Goal: Browse casually

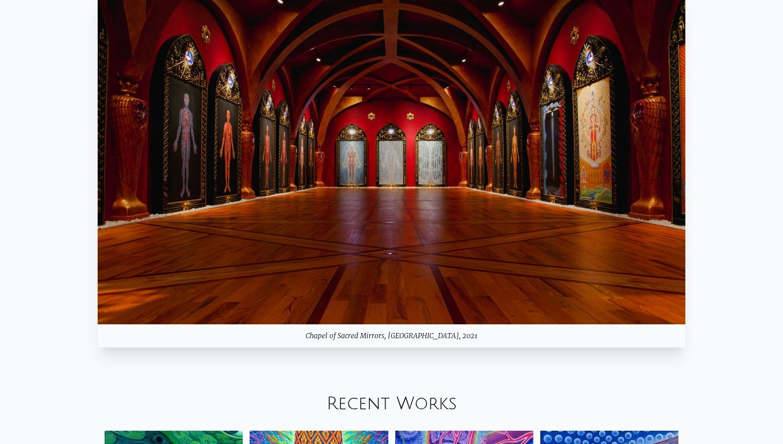
scroll to position [1024, 0]
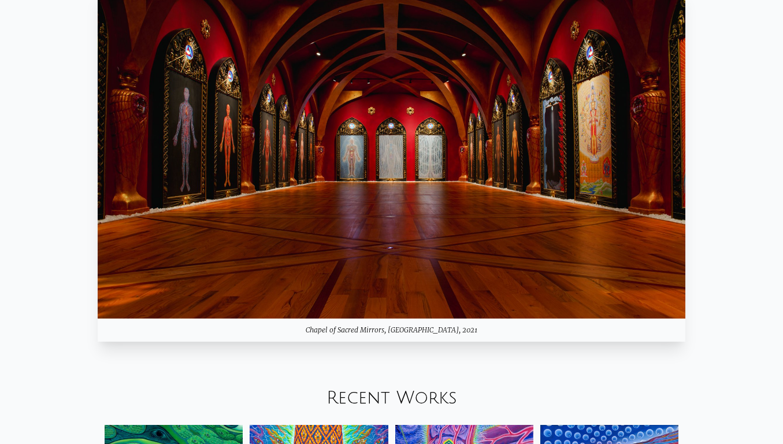
click at [378, 390] on link "Recent Works" at bounding box center [392, 397] width 131 height 19
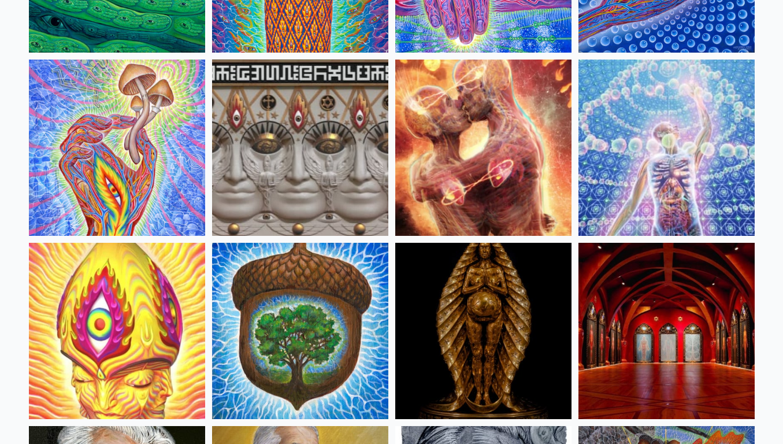
scroll to position [246, 0]
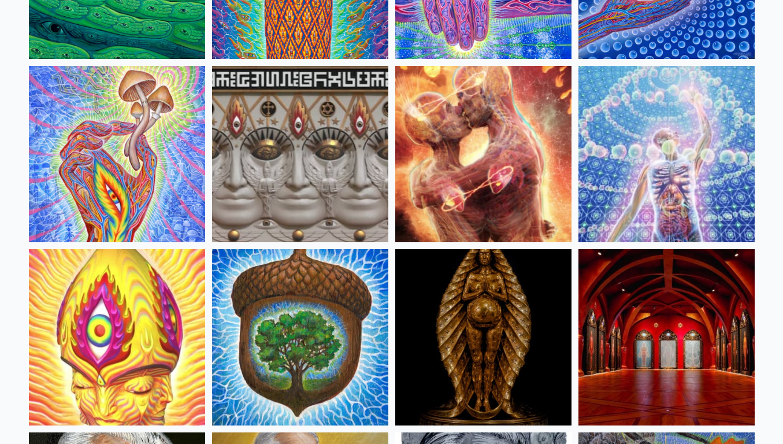
click at [728, 157] on img at bounding box center [667, 154] width 176 height 176
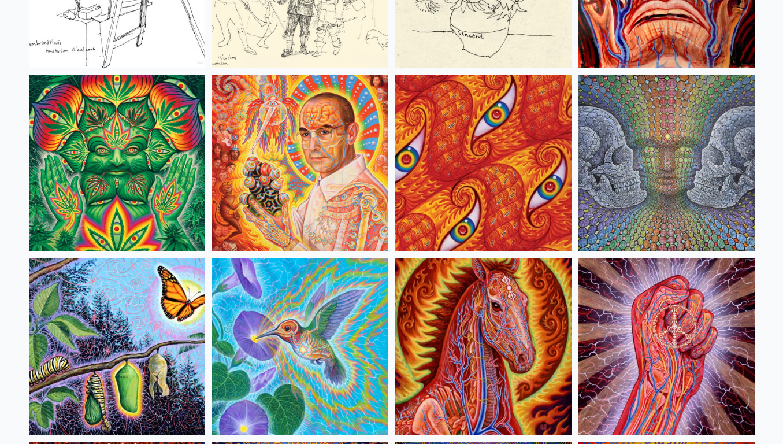
scroll to position [5554, 0]
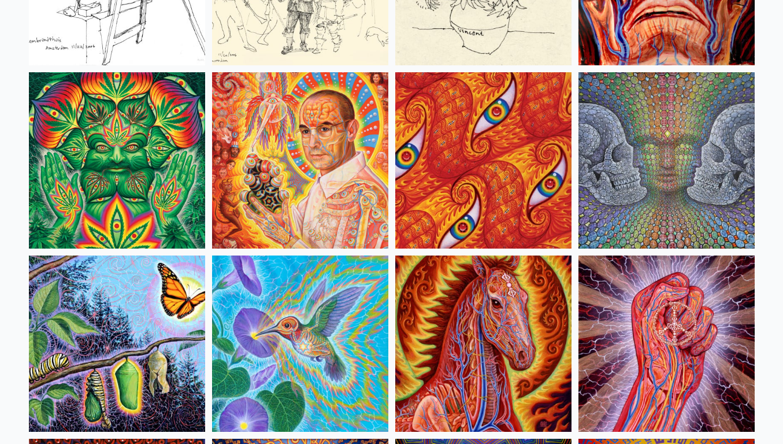
click at [699, 202] on img at bounding box center [667, 160] width 176 height 176
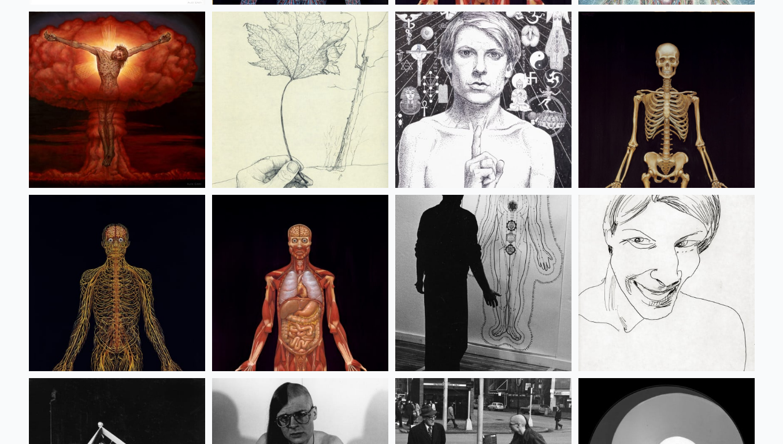
scroll to position [14411, 0]
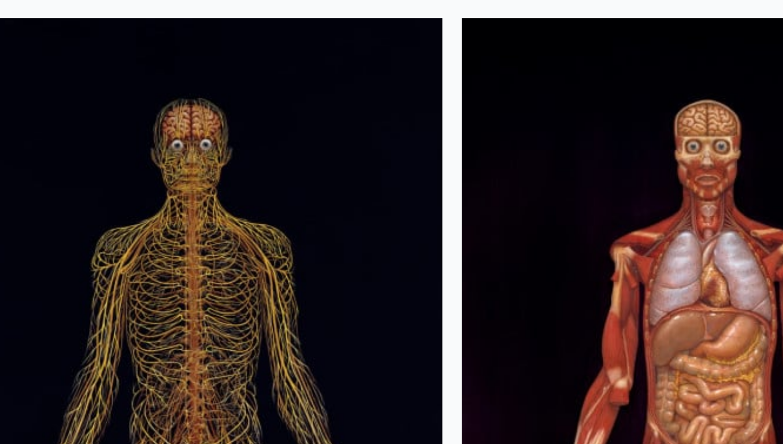
click at [79, 295] on img at bounding box center [117, 282] width 176 height 176
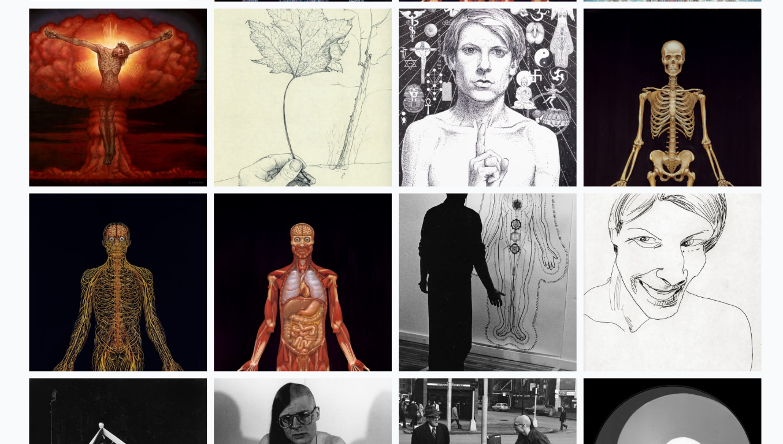
scroll to position [14413, 0]
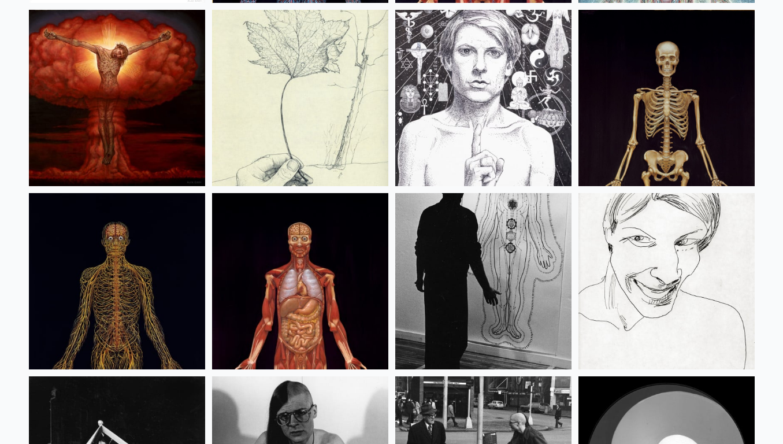
click at [311, 305] on img at bounding box center [300, 281] width 176 height 176
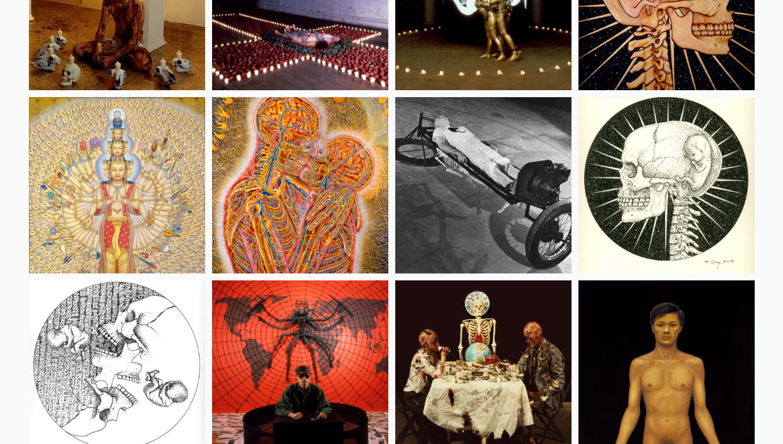
scroll to position [13225, 0]
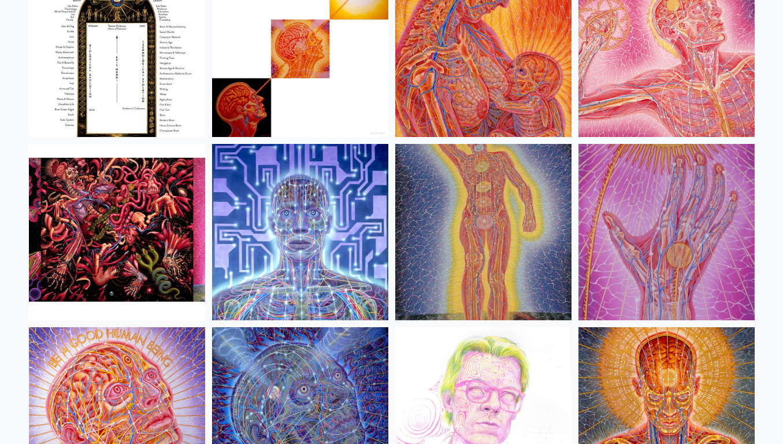
click at [127, 388] on img at bounding box center [117, 415] width 176 height 176
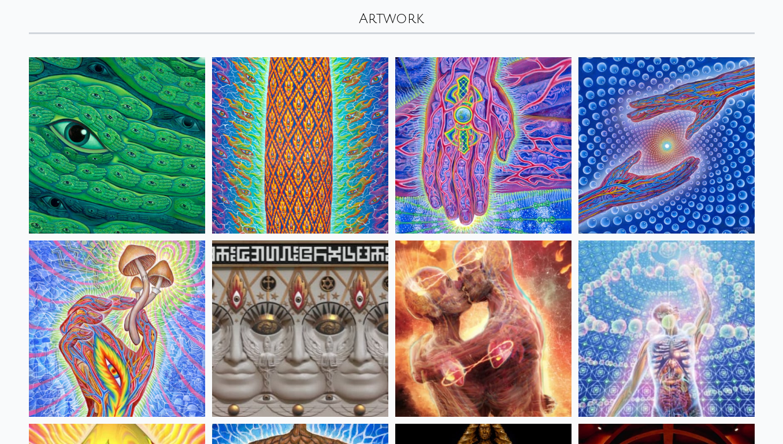
scroll to position [110, 0]
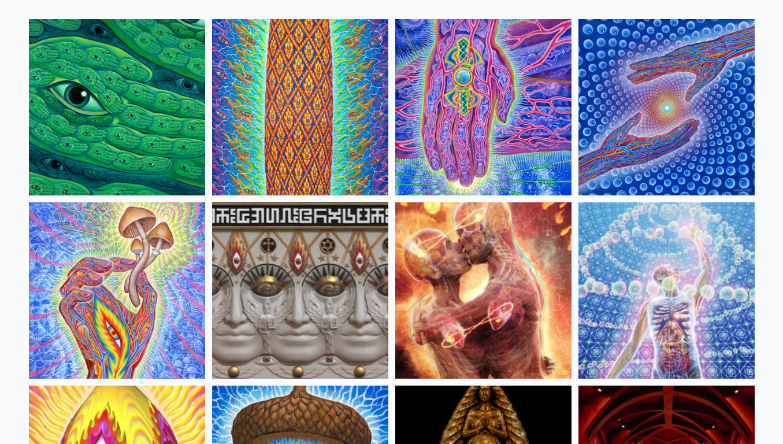
click at [306, 132] on img at bounding box center [300, 107] width 176 height 176
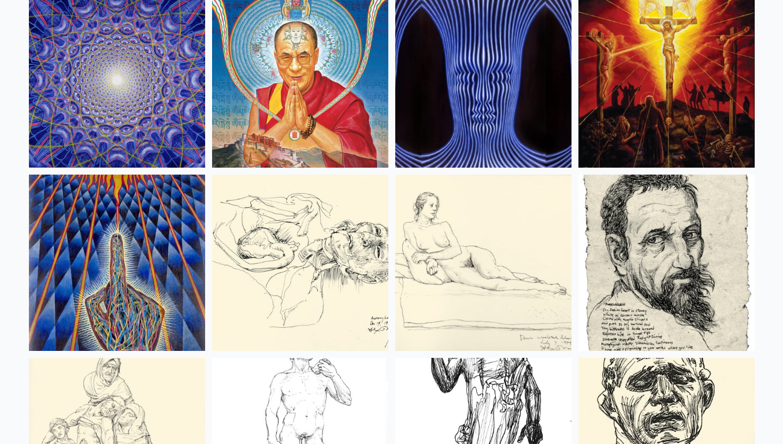
scroll to position [10218, 0]
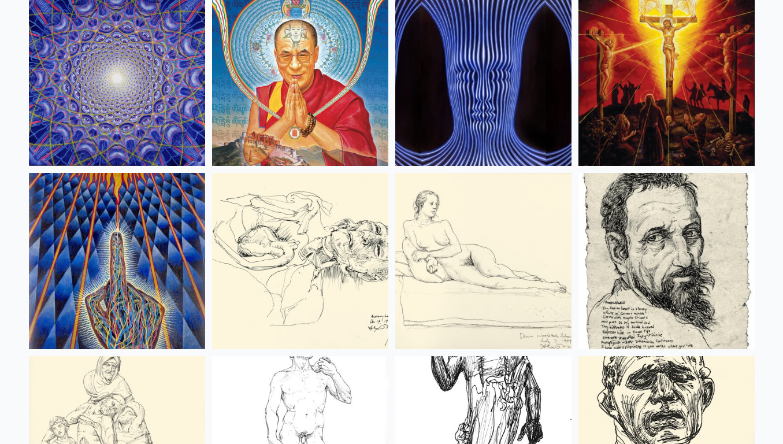
click at [471, 77] on img at bounding box center [483, 78] width 176 height 176
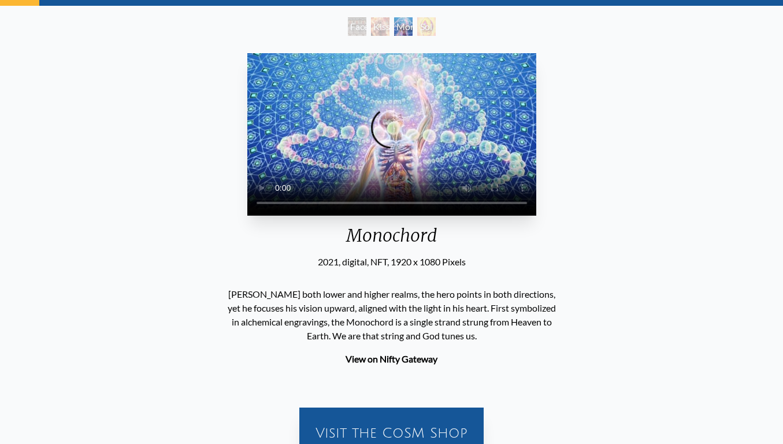
scroll to position [57, 0]
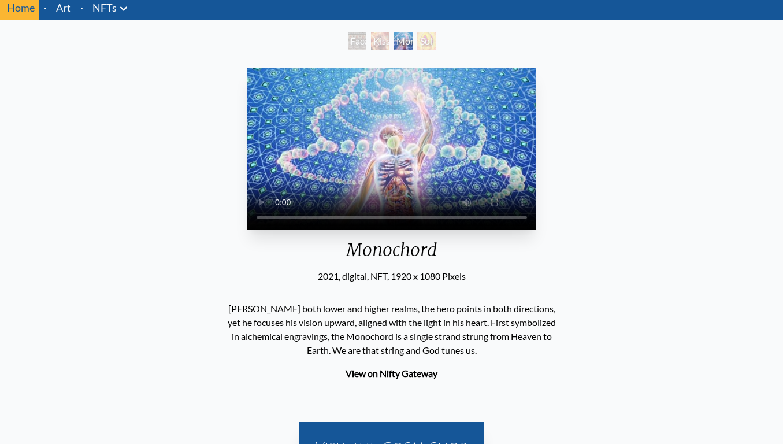
scroll to position [43, 0]
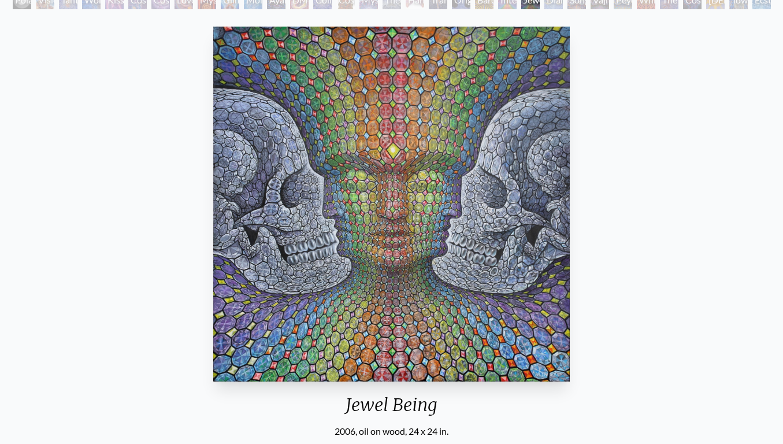
scroll to position [90, 0]
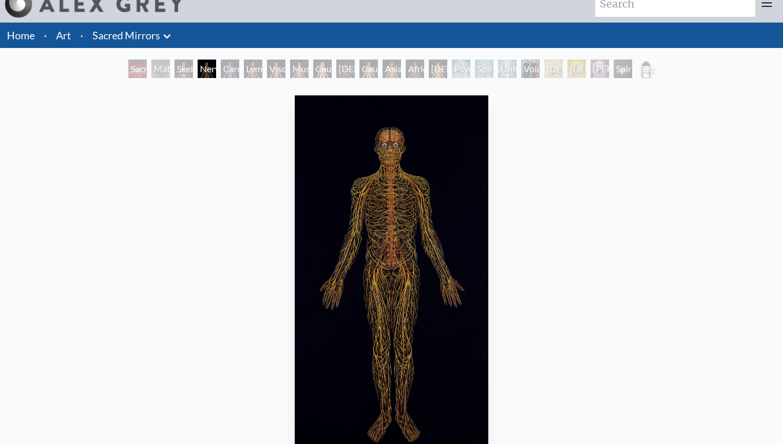
scroll to position [3, 0]
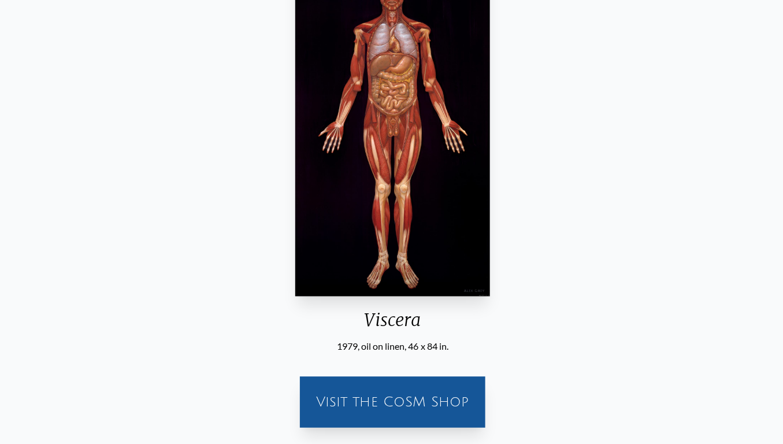
scroll to position [168, 0]
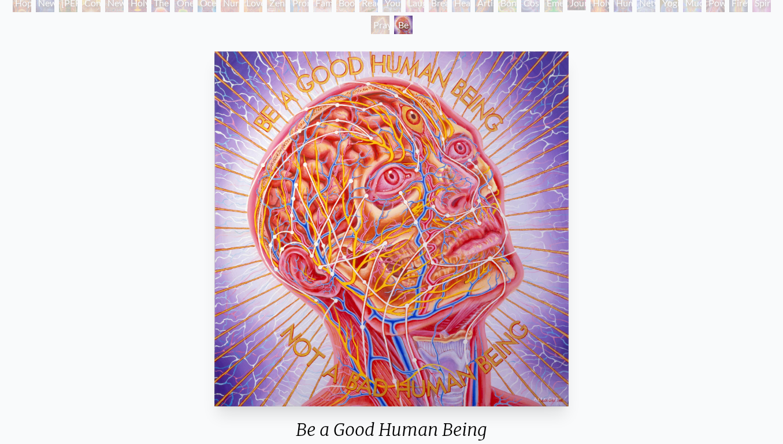
scroll to position [83, 0]
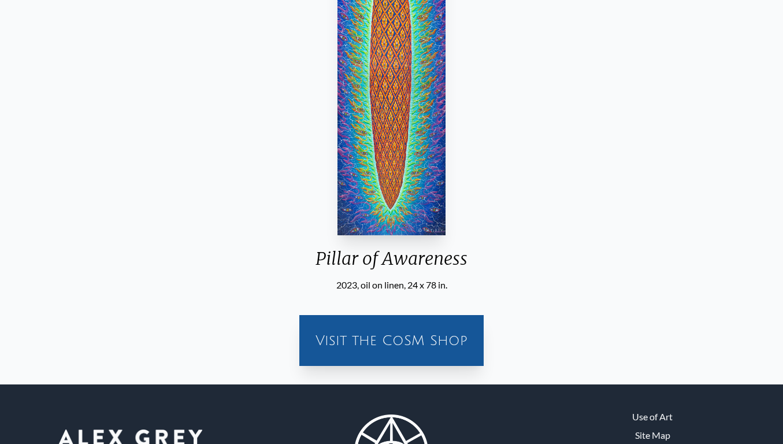
scroll to position [304, 0]
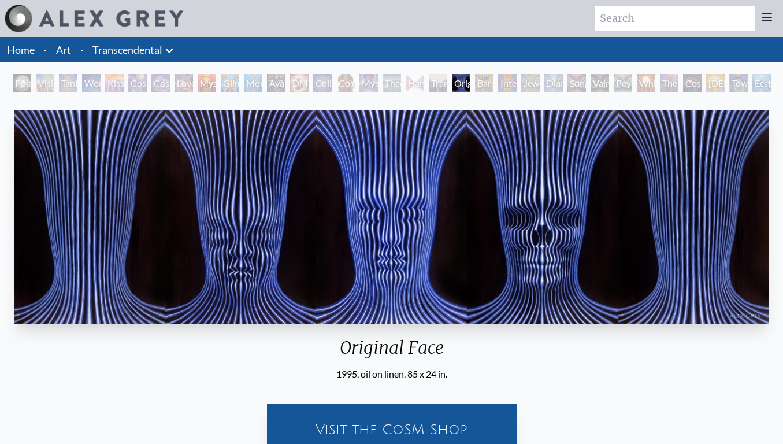
click at [173, 49] on icon at bounding box center [169, 51] width 14 height 14
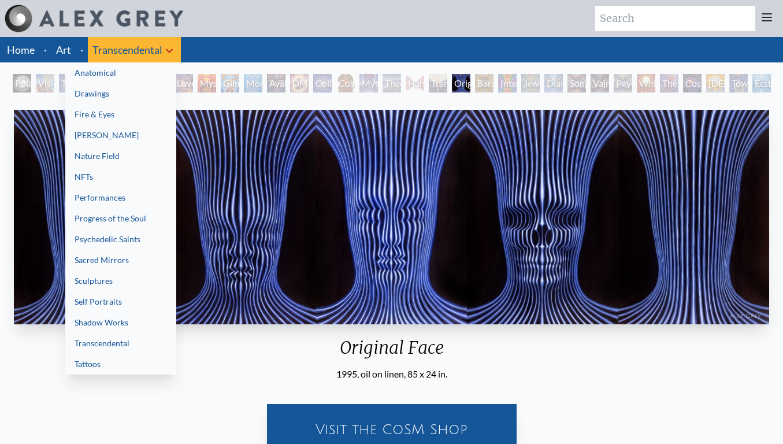
click at [118, 348] on link "Transcendental" at bounding box center [120, 343] width 111 height 21
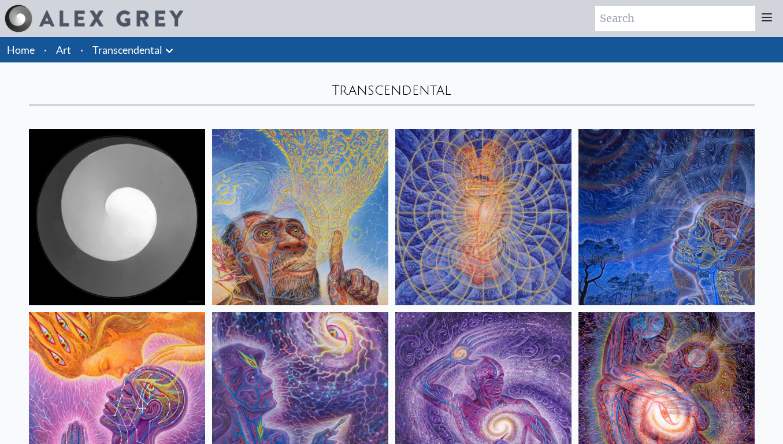
click at [177, 47] on li "Transcendental Anatomical Drawings" at bounding box center [134, 49] width 93 height 25
click at [169, 49] on icon at bounding box center [169, 51] width 14 height 14
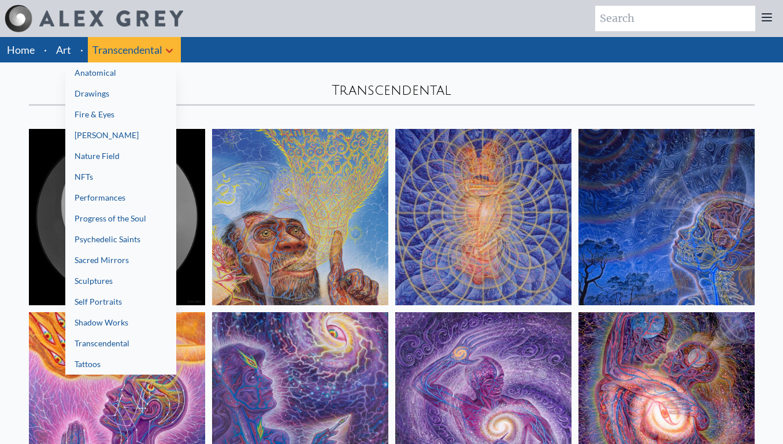
click at [124, 119] on link "Fire & Eyes" at bounding box center [120, 114] width 111 height 21
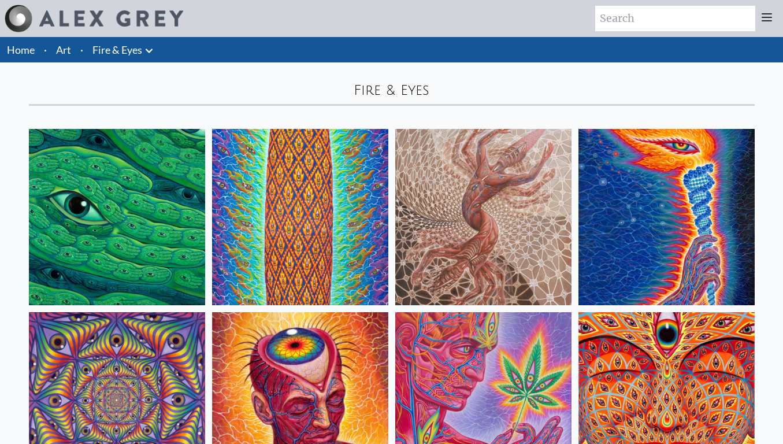
click at [147, 52] on icon at bounding box center [149, 51] width 14 height 14
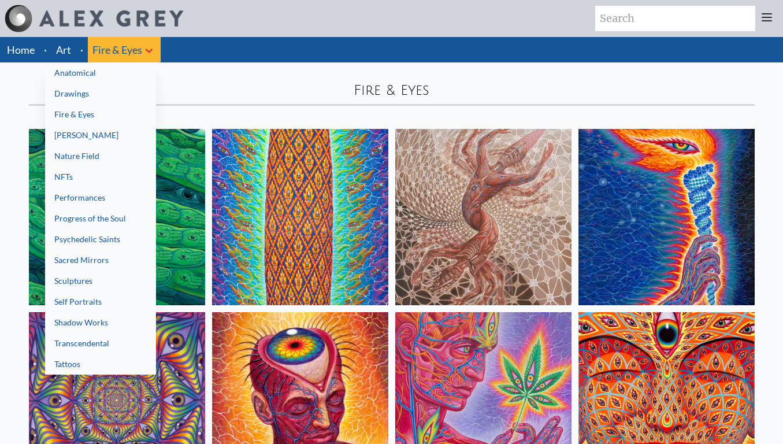
click at [119, 142] on link "[PERSON_NAME]" at bounding box center [100, 135] width 111 height 21
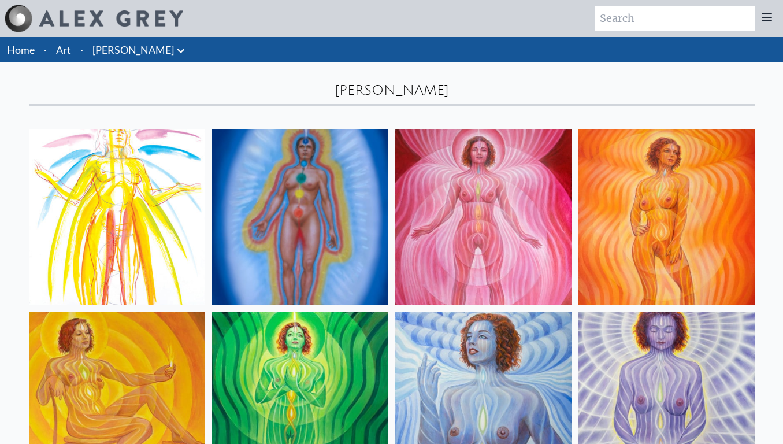
click at [174, 48] on icon at bounding box center [181, 51] width 14 height 14
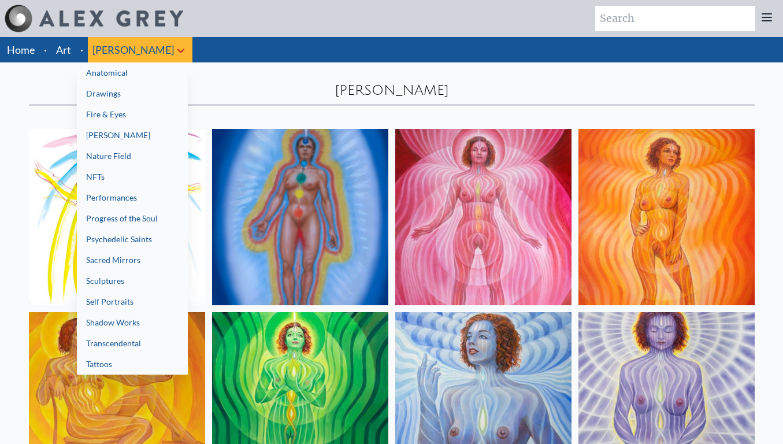
click at [136, 68] on link "Anatomical" at bounding box center [132, 72] width 111 height 21
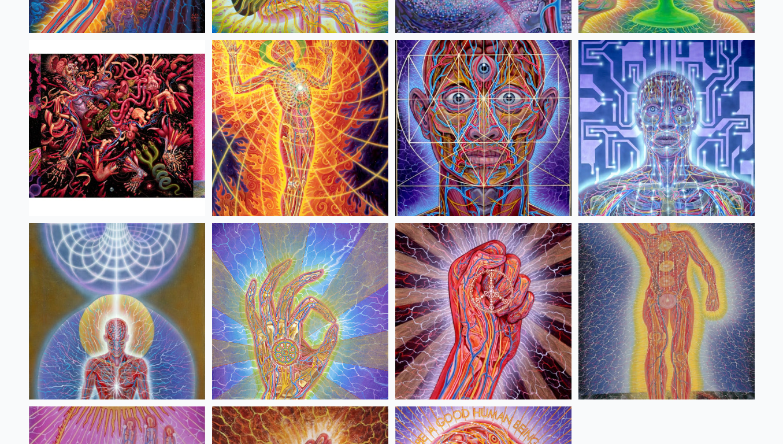
scroll to position [1186, 0]
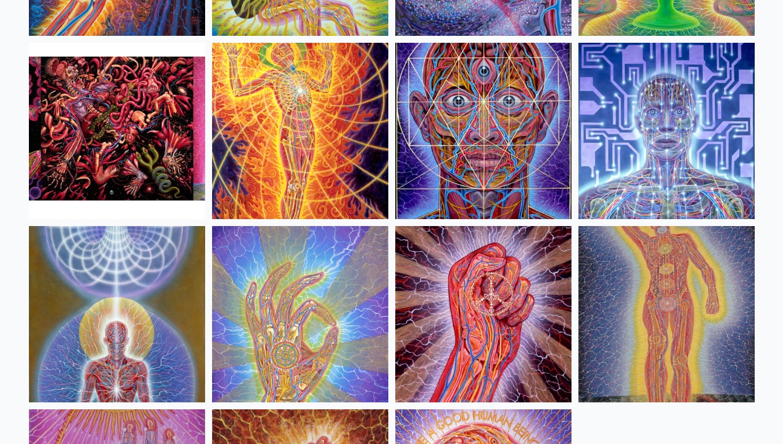
click at [276, 143] on img at bounding box center [300, 131] width 176 height 176
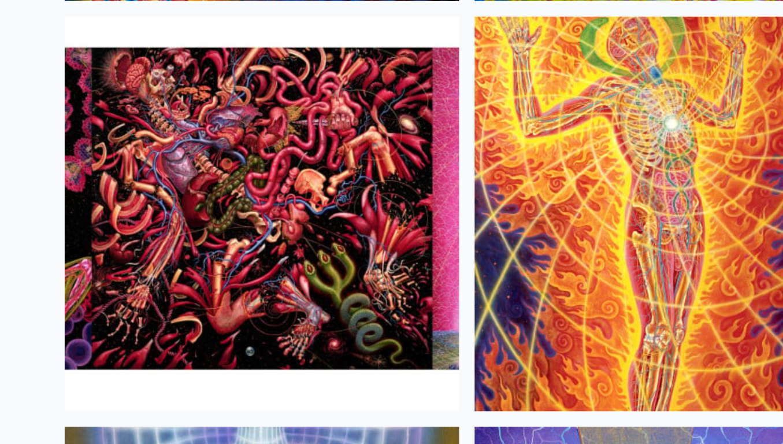
click at [306, 101] on img at bounding box center [300, 131] width 176 height 176
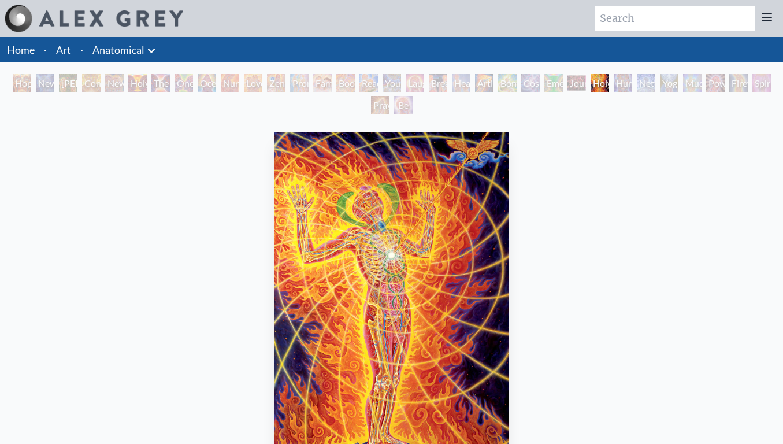
click at [149, 54] on icon at bounding box center [152, 51] width 14 height 14
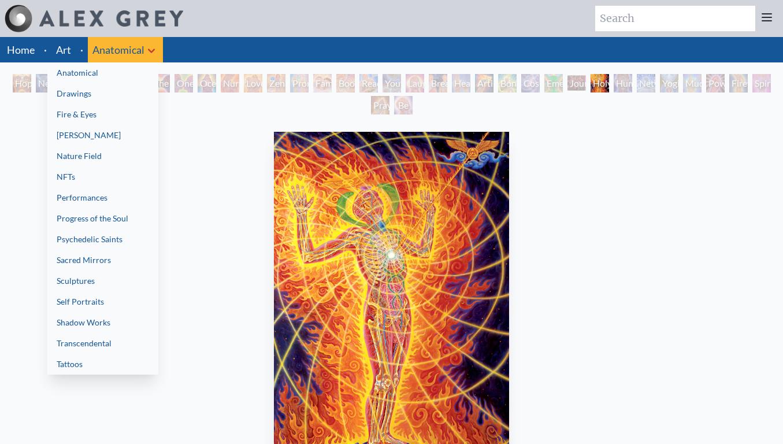
click at [159, 50] on div at bounding box center [391, 222] width 783 height 444
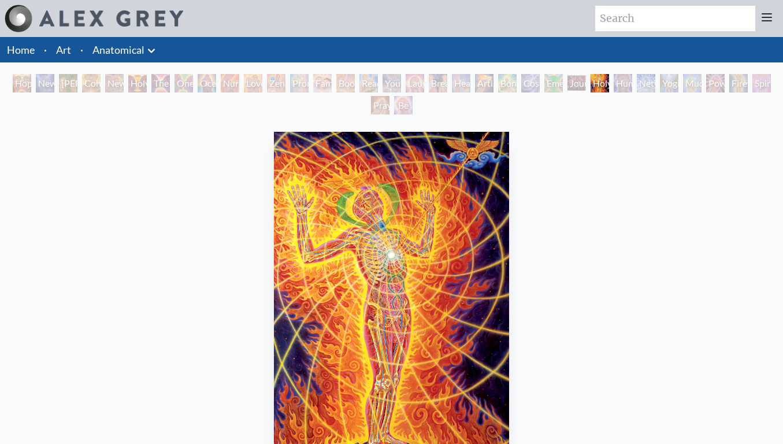
click at [152, 49] on icon at bounding box center [152, 51] width 14 height 14
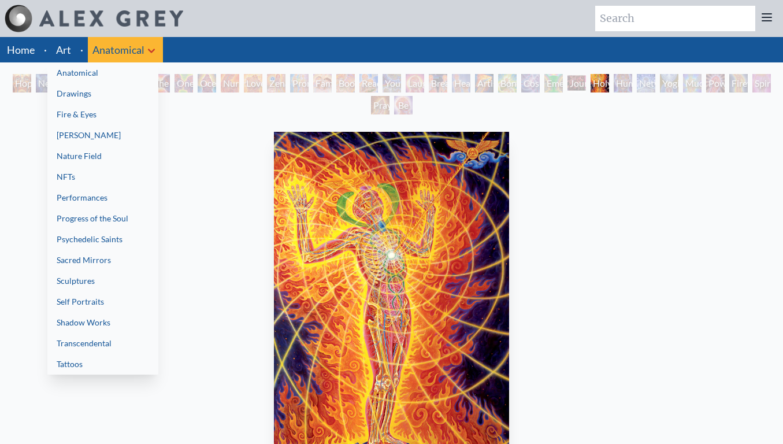
click at [102, 337] on link "Transcendental" at bounding box center [102, 343] width 111 height 21
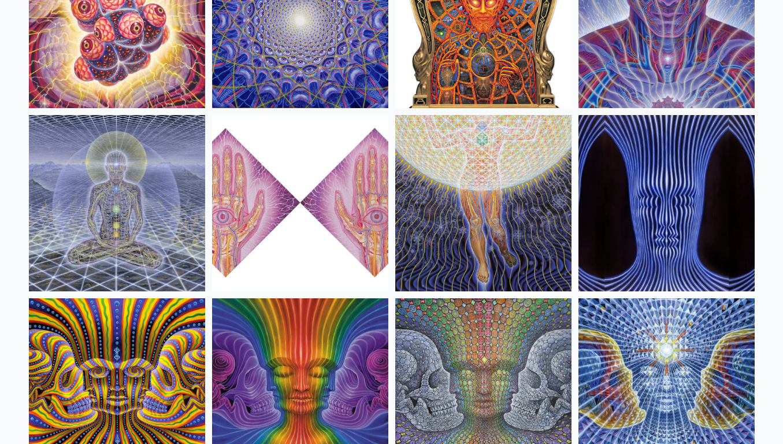
scroll to position [740, 0]
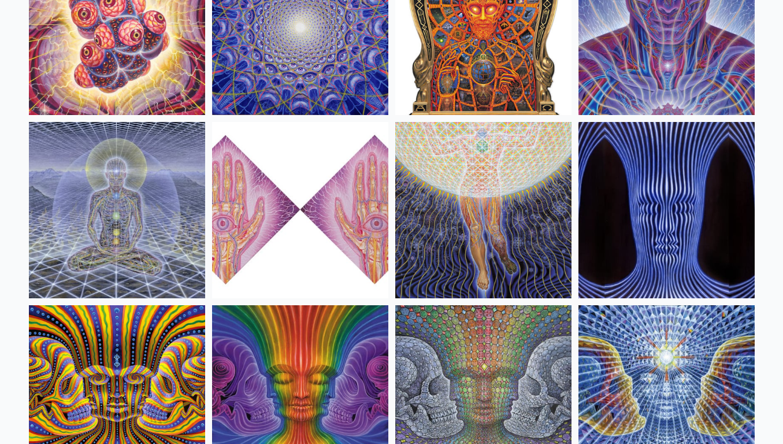
click at [636, 258] on img at bounding box center [667, 210] width 176 height 176
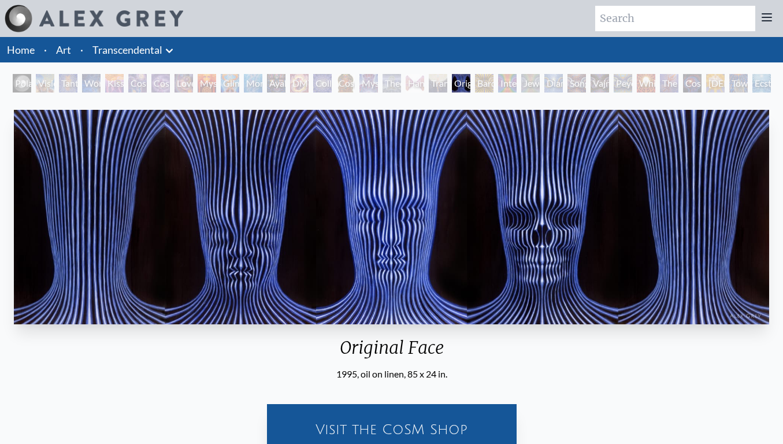
click at [519, 249] on img "20 / 33" at bounding box center [392, 217] width 756 height 214
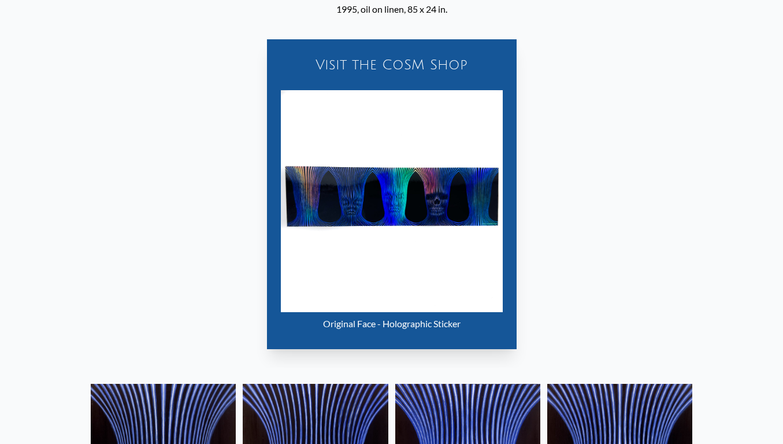
scroll to position [364, 0]
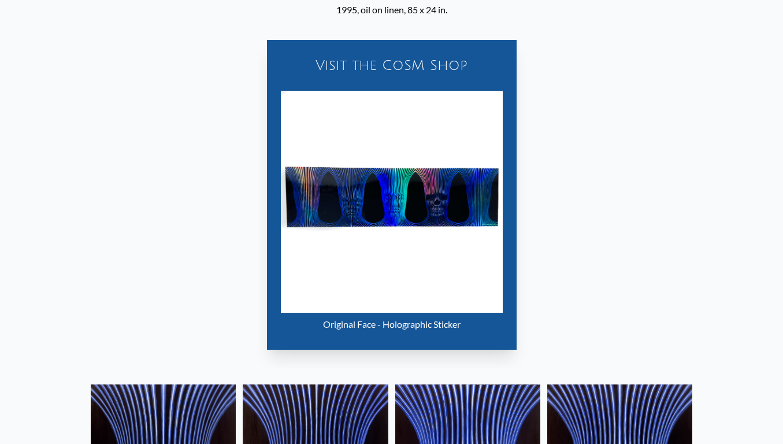
click at [417, 221] on img "20 / 33" at bounding box center [392, 202] width 222 height 222
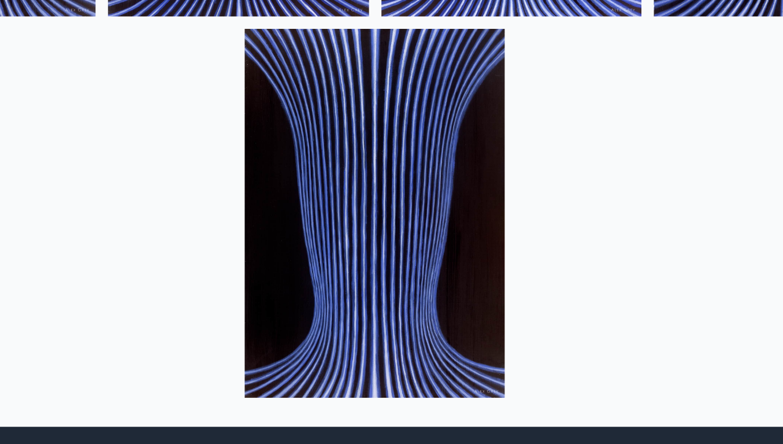
scroll to position [0, 0]
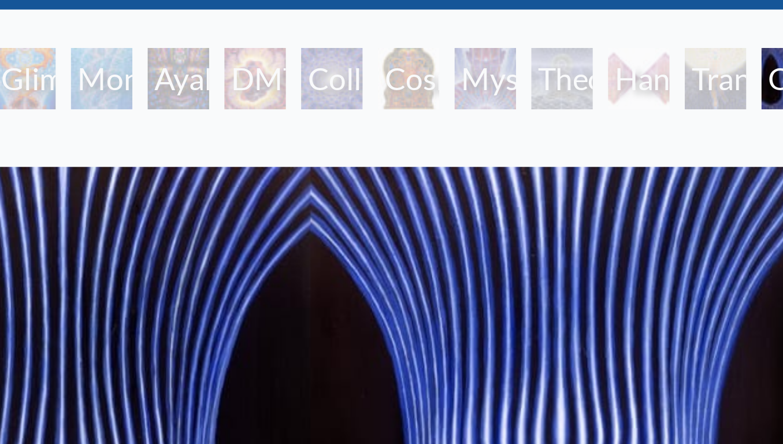
click at [375, 83] on div "Mystic Eye" at bounding box center [369, 83] width 18 height 18
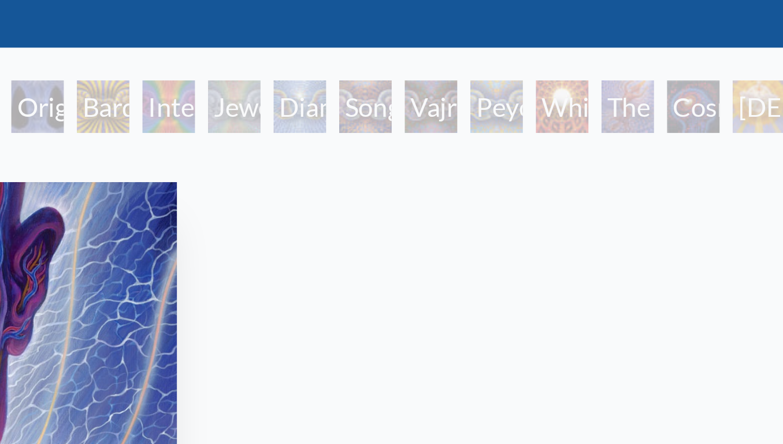
click at [621, 90] on div "Peyote Being" at bounding box center [623, 83] width 18 height 18
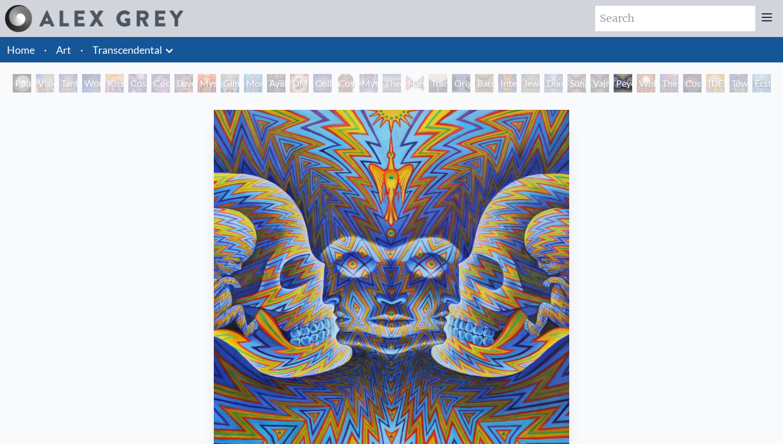
click at [593, 88] on div "Vajra Being" at bounding box center [600, 83] width 18 height 18
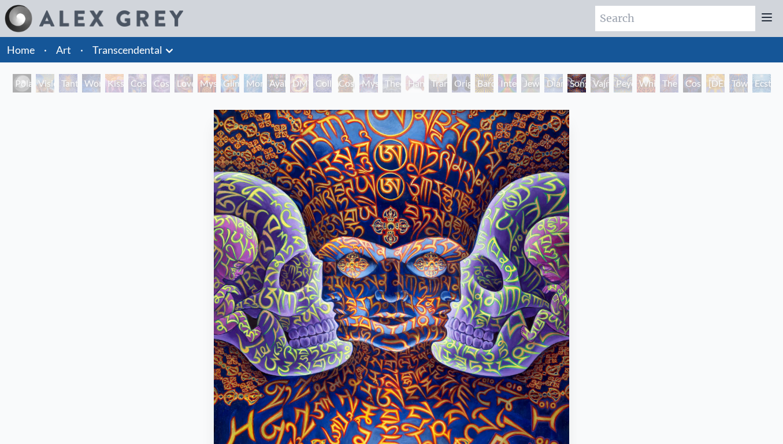
click at [456, 80] on div "Original Face" at bounding box center [461, 83] width 18 height 18
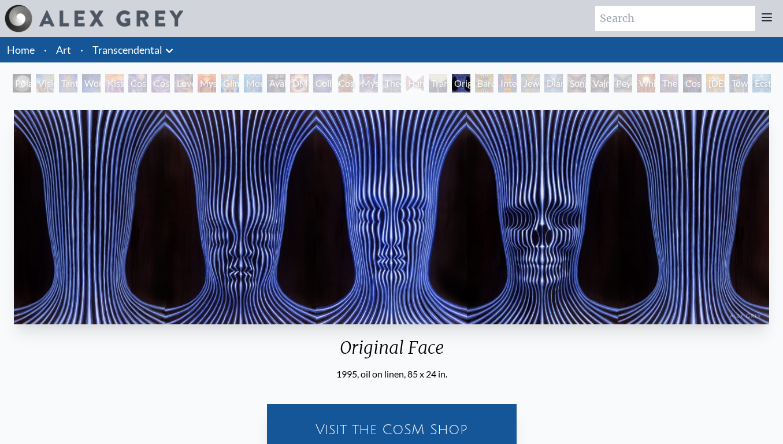
click at [174, 47] on icon at bounding box center [169, 51] width 14 height 14
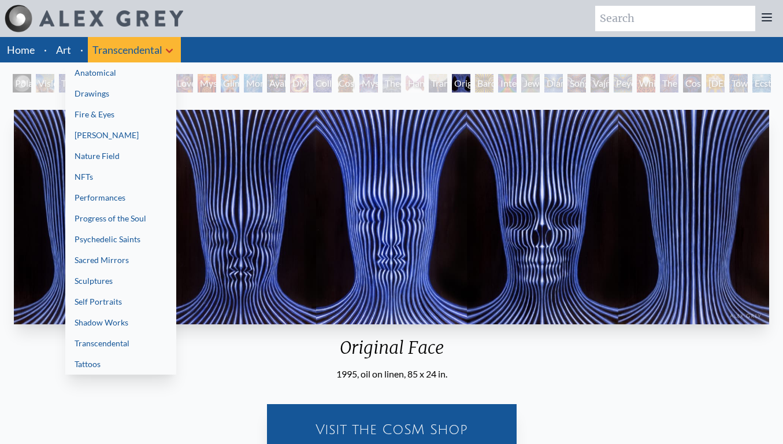
click at [121, 133] on link "[PERSON_NAME]" at bounding box center [120, 135] width 111 height 21
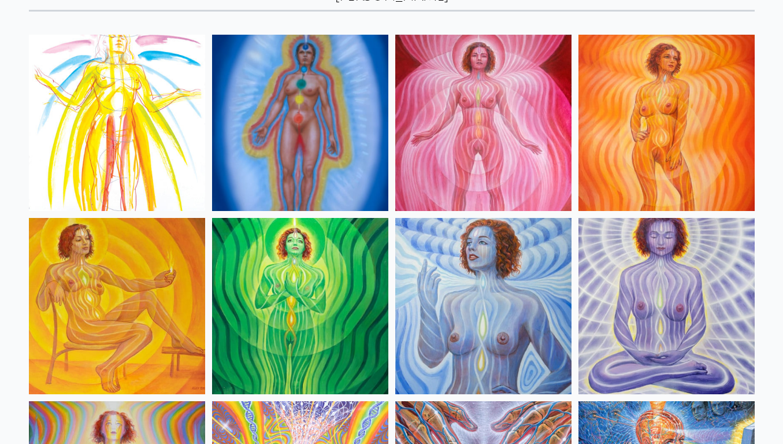
scroll to position [571, 0]
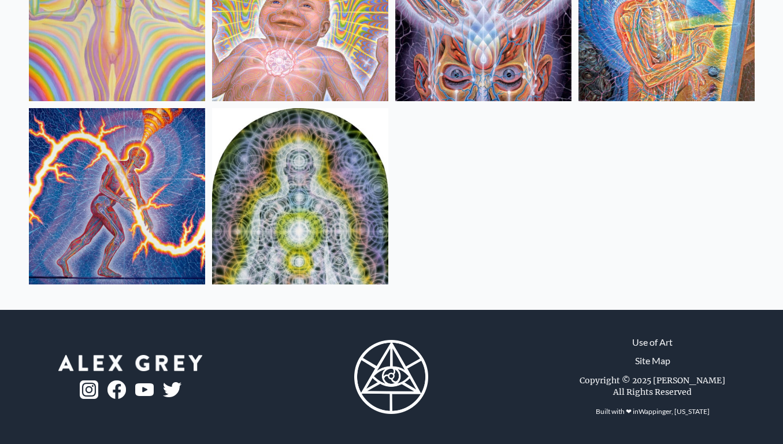
click at [102, 203] on img at bounding box center [117, 196] width 176 height 176
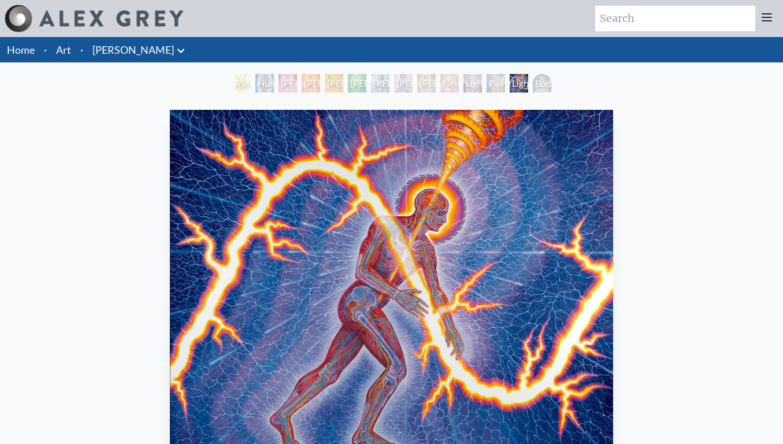
click at [174, 54] on icon at bounding box center [181, 51] width 14 height 14
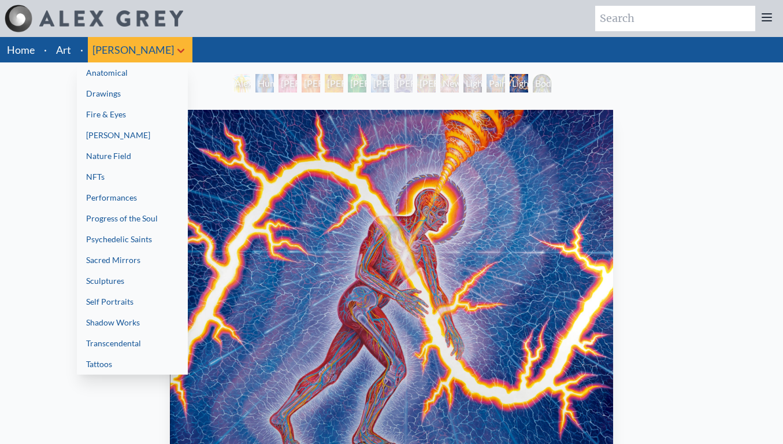
click at [87, 108] on link "Fire & Eyes" at bounding box center [132, 114] width 111 height 21
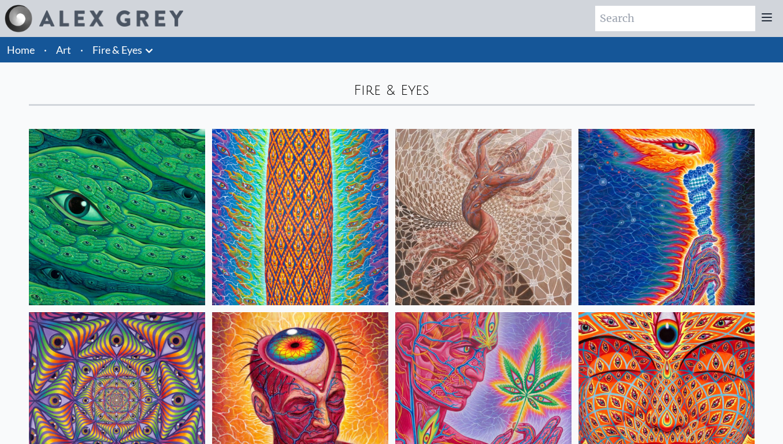
click at [143, 57] on icon at bounding box center [149, 51] width 14 height 14
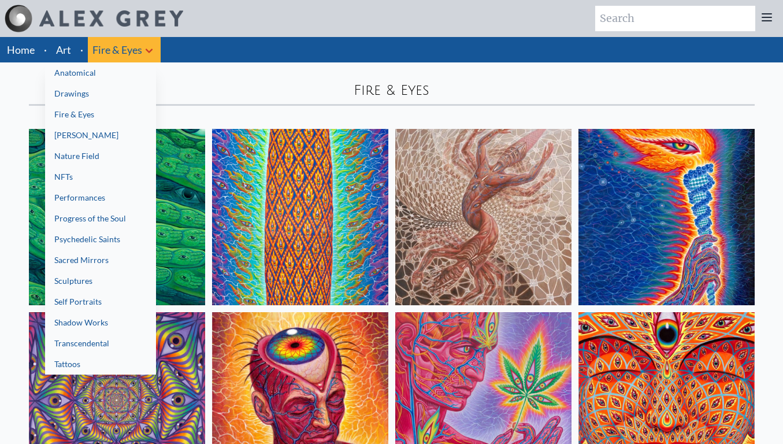
click at [112, 76] on link "Anatomical" at bounding box center [100, 72] width 111 height 21
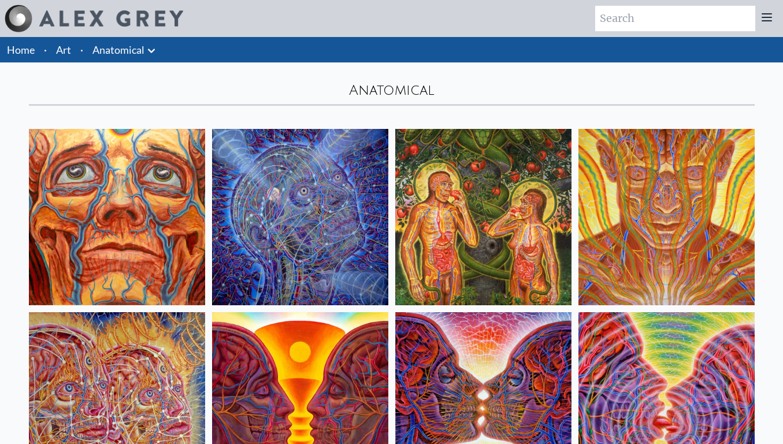
click at [153, 51] on icon at bounding box center [151, 51] width 7 height 4
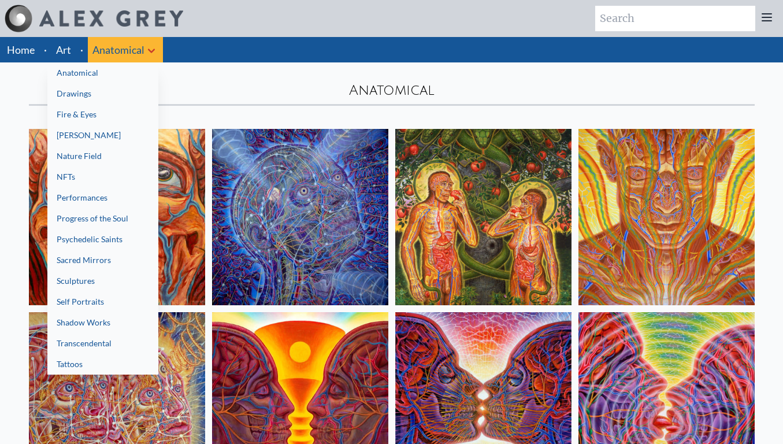
click at [100, 156] on link "Nature Field" at bounding box center [102, 156] width 111 height 21
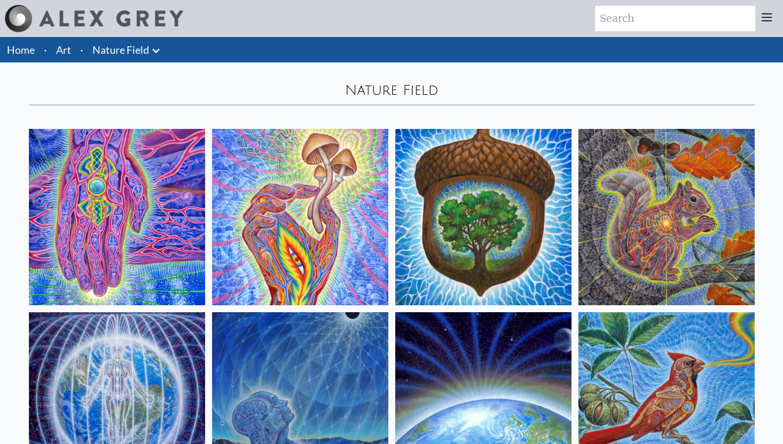
click at [156, 54] on icon at bounding box center [156, 51] width 14 height 14
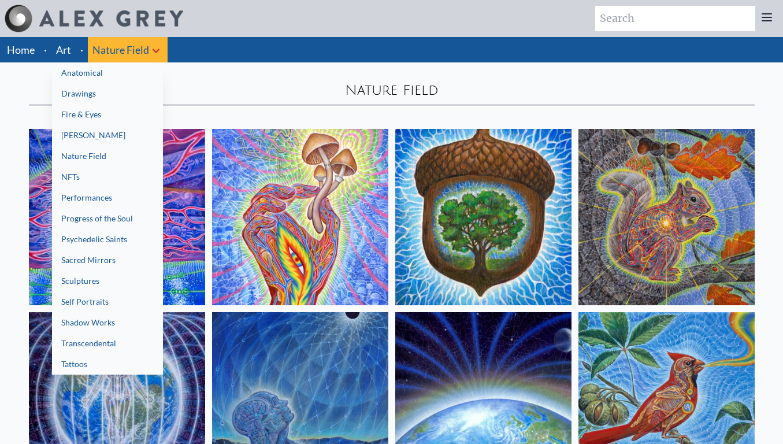
click at [113, 177] on link "NFTs" at bounding box center [107, 176] width 111 height 21
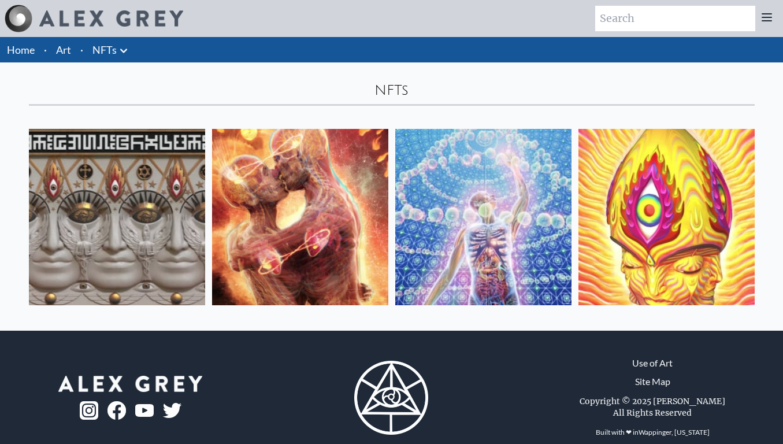
click at [127, 50] on icon at bounding box center [124, 51] width 14 height 14
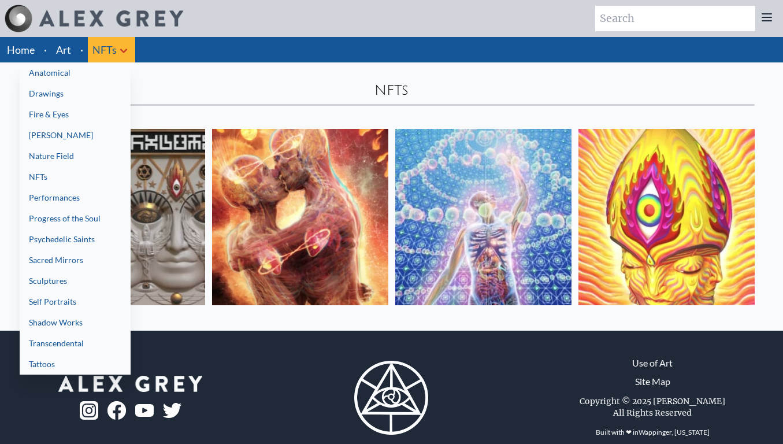
click at [84, 199] on link "Performances" at bounding box center [75, 197] width 111 height 21
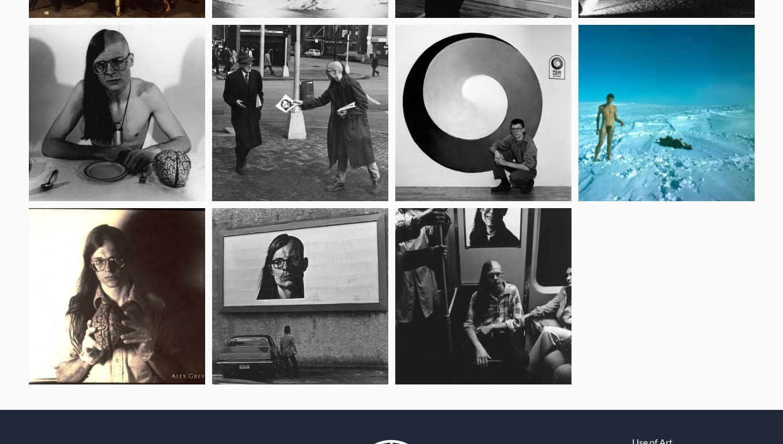
scroll to position [657, 0]
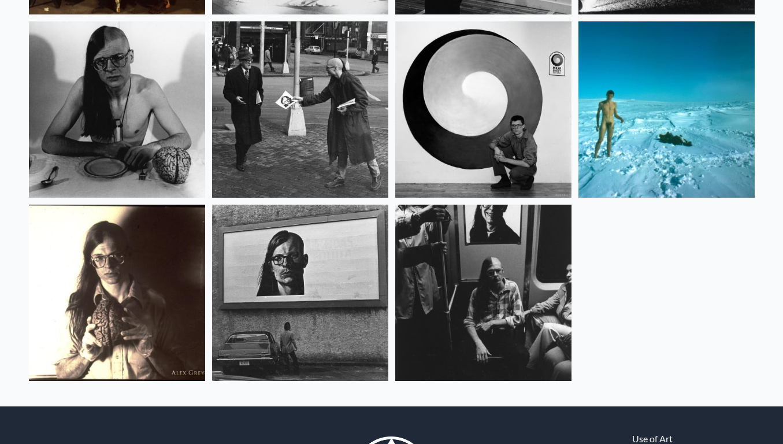
click at [92, 172] on img at bounding box center [117, 109] width 176 height 176
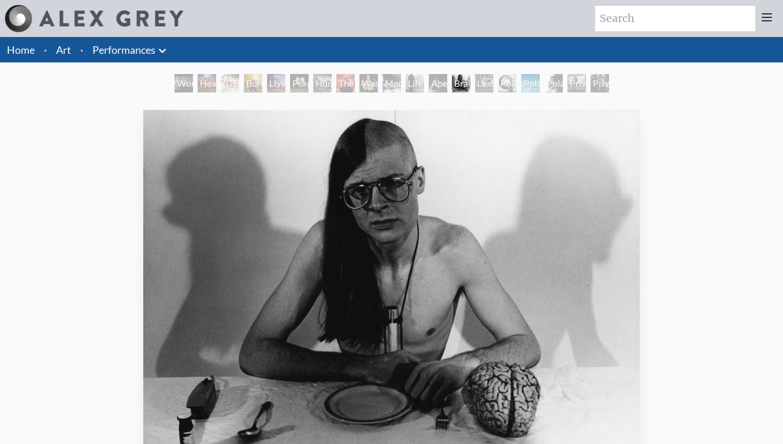
click at [165, 51] on icon at bounding box center [163, 51] width 14 height 14
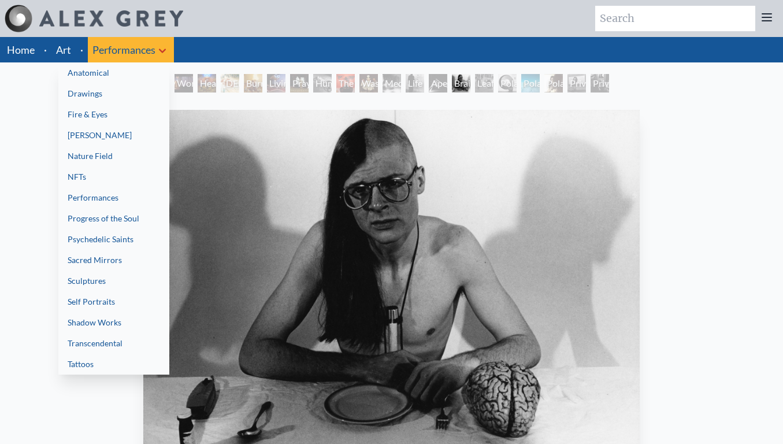
click at [116, 224] on link "Progress of the Soul" at bounding box center [113, 218] width 111 height 21
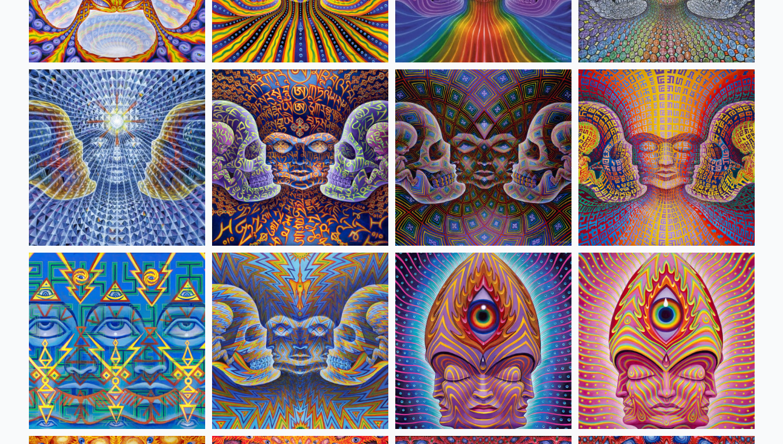
scroll to position [5559, 0]
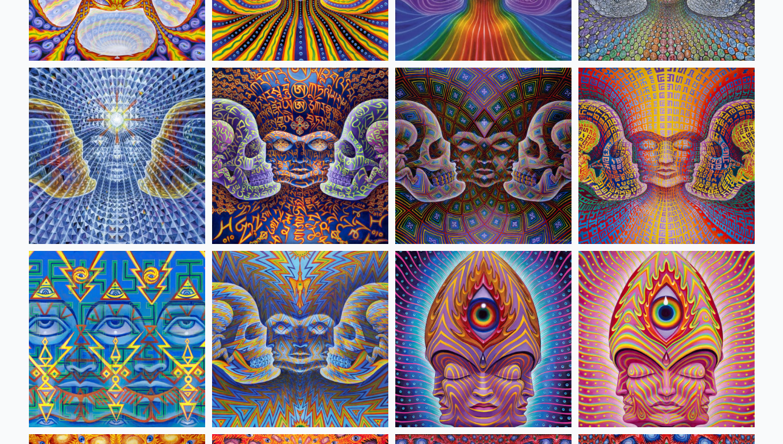
click at [327, 158] on img at bounding box center [300, 156] width 176 height 176
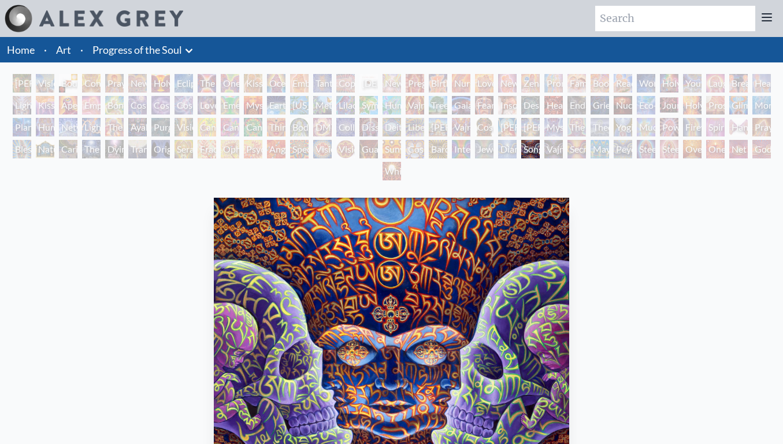
click at [186, 46] on icon at bounding box center [189, 51] width 14 height 14
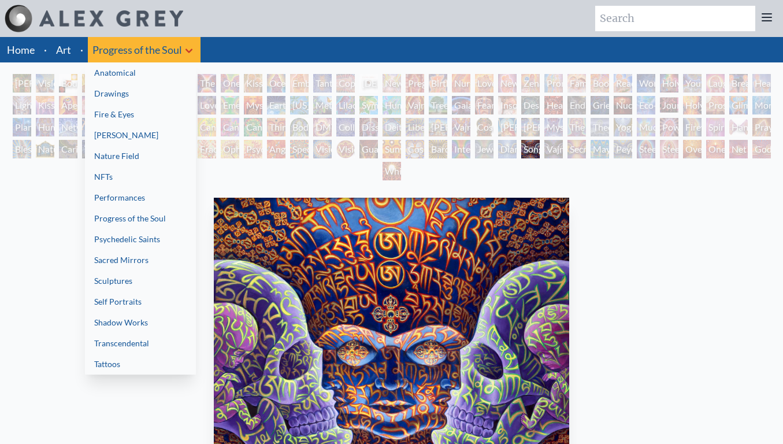
click at [160, 242] on link "Psychedelic Saints" at bounding box center [140, 239] width 111 height 21
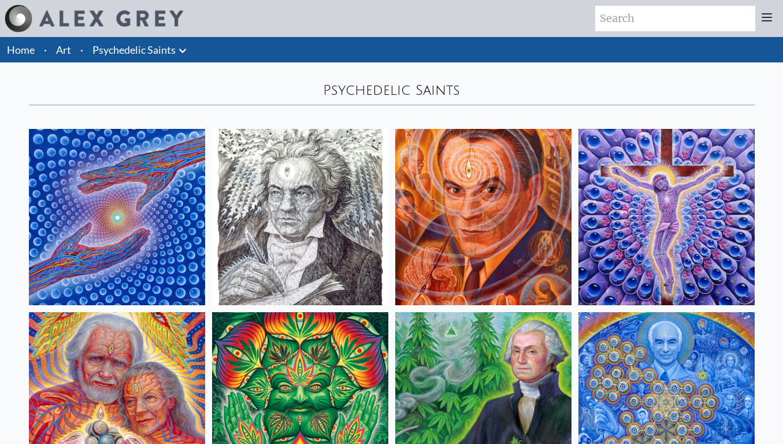
click at [176, 53] on icon at bounding box center [183, 51] width 14 height 14
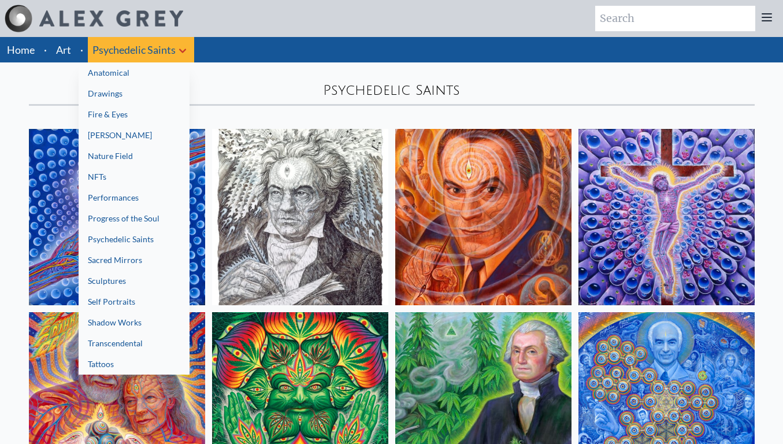
click at [166, 277] on link "Sculptures" at bounding box center [134, 281] width 111 height 21
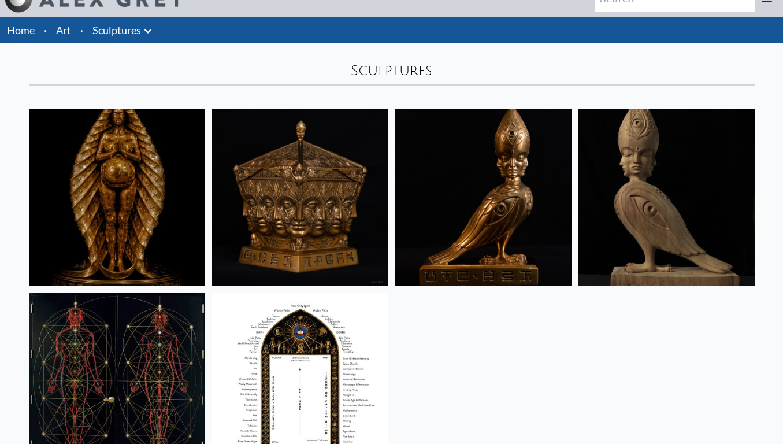
scroll to position [2, 0]
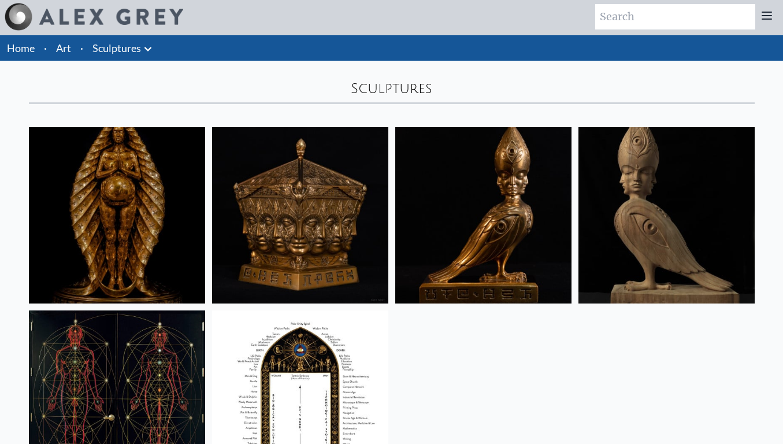
click at [154, 50] on icon at bounding box center [148, 49] width 14 height 14
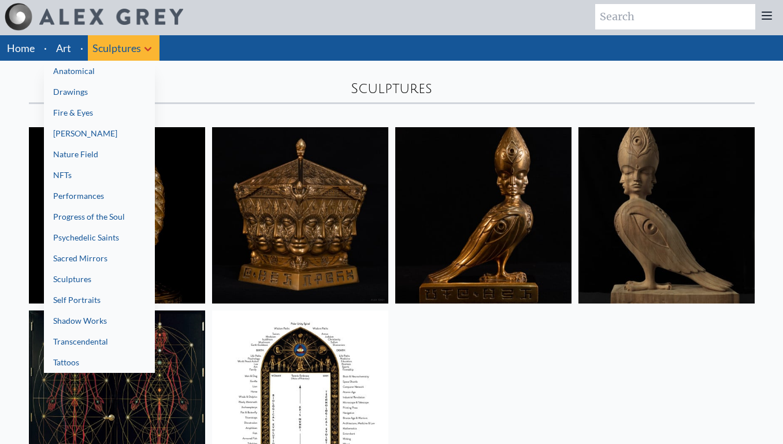
click at [102, 317] on link "Shadow Works" at bounding box center [99, 320] width 111 height 21
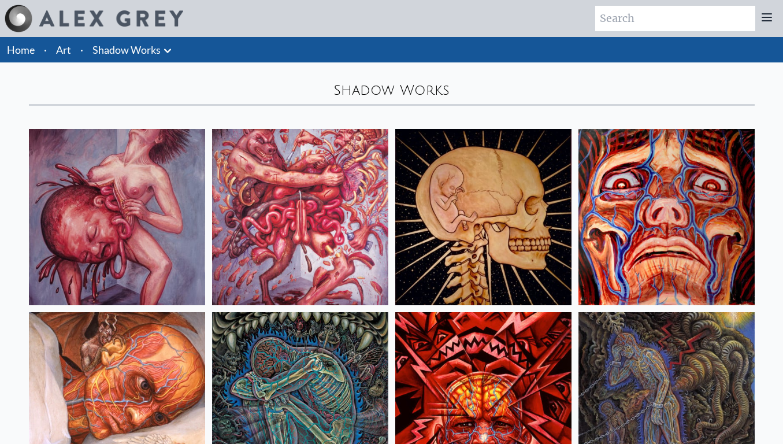
scroll to position [571, 0]
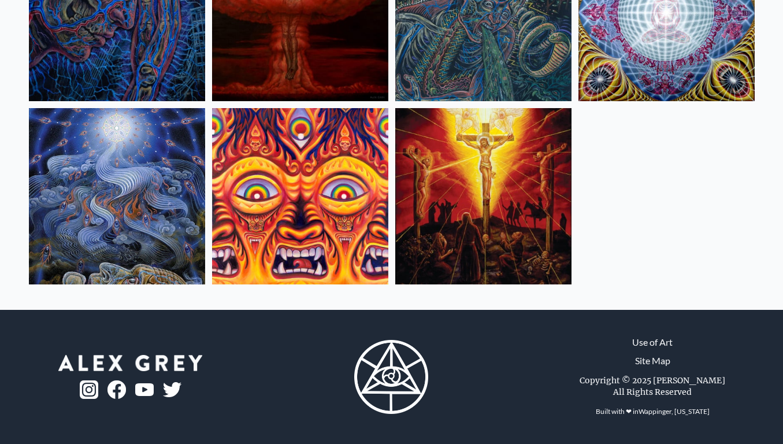
click at [141, 175] on img at bounding box center [117, 196] width 176 height 176
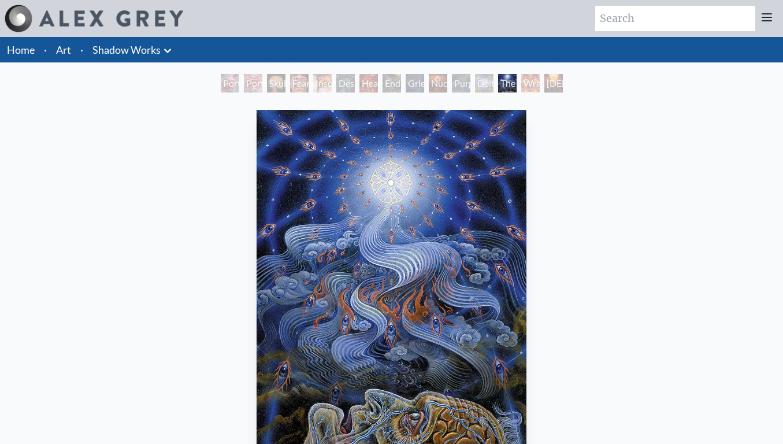
click at [172, 46] on icon at bounding box center [168, 51] width 14 height 14
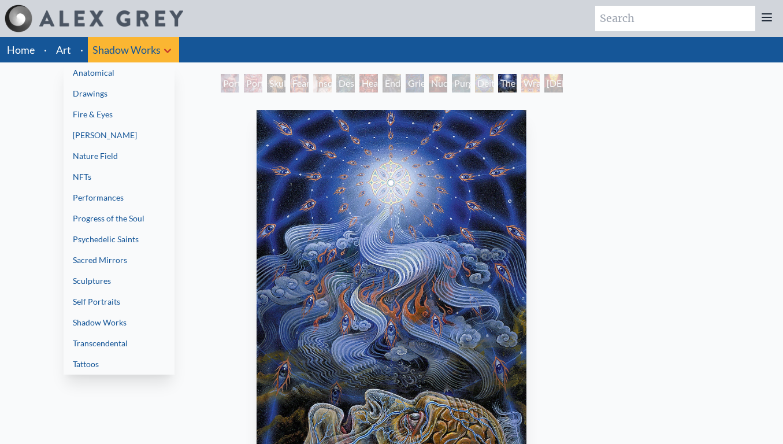
click at [119, 334] on link "Transcendental" at bounding box center [119, 343] width 111 height 21
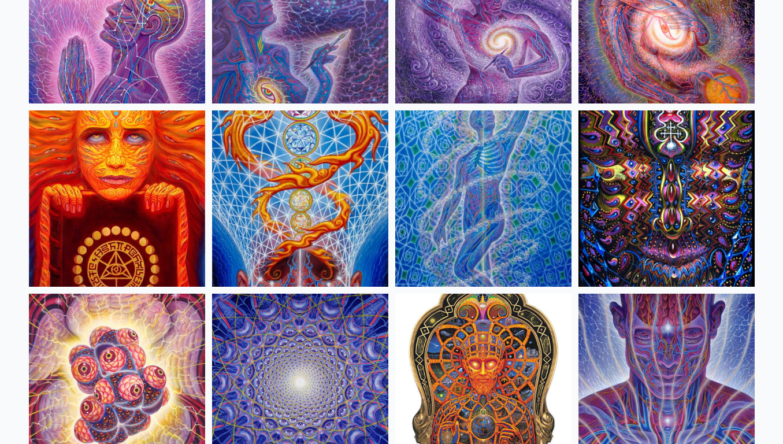
scroll to position [379, 0]
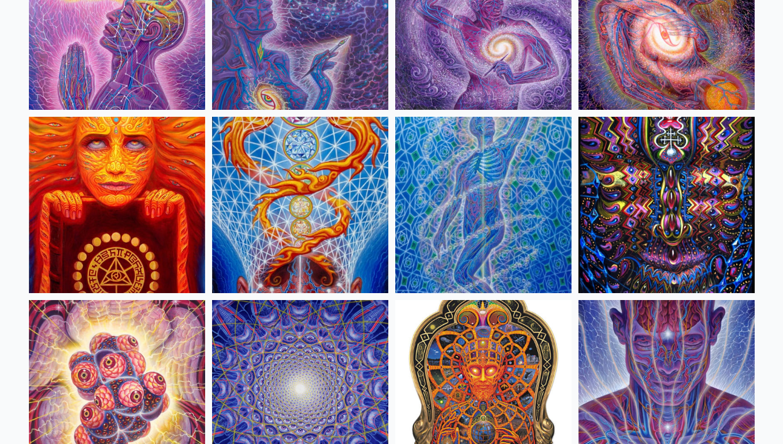
click at [450, 169] on img at bounding box center [483, 205] width 176 height 176
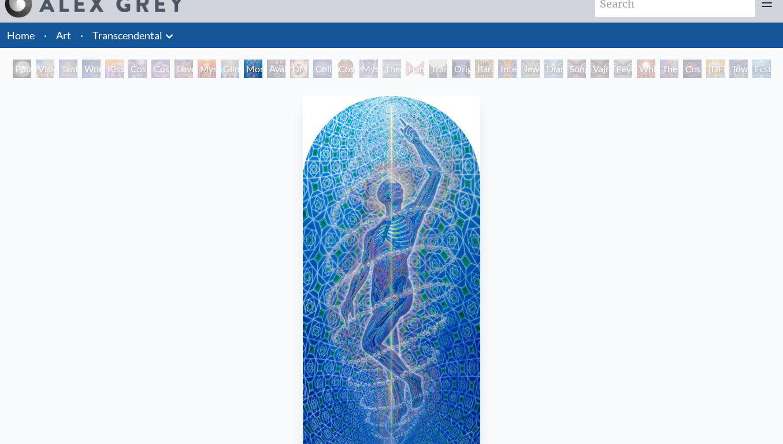
scroll to position [48, 0]
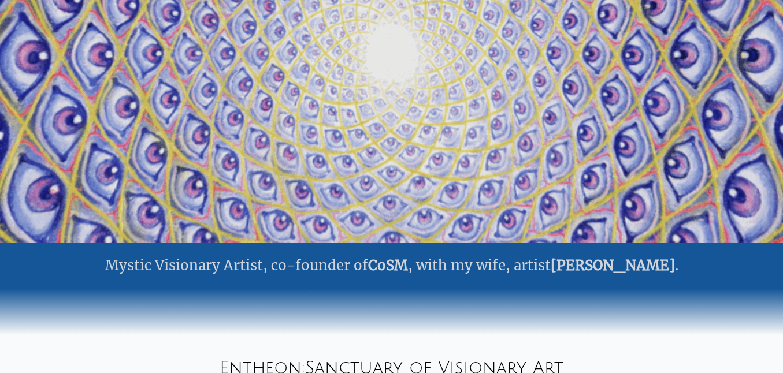
click at [410, 323] on div at bounding box center [391, 312] width 783 height 46
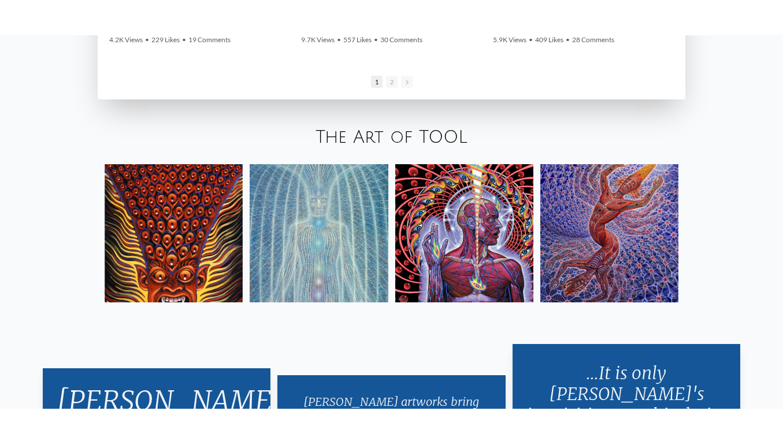
scroll to position [1848, 0]
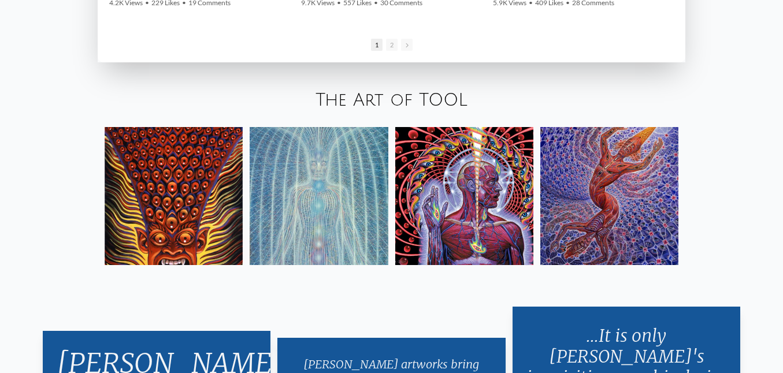
click at [405, 106] on link "The Art of TOOL" at bounding box center [392, 100] width 152 height 19
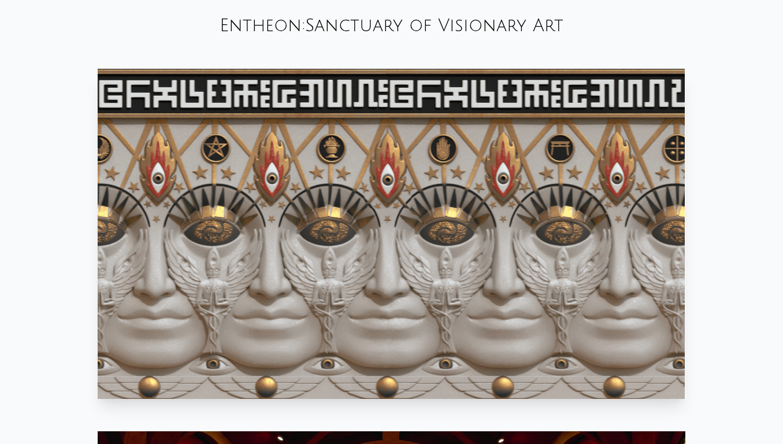
scroll to position [0, 0]
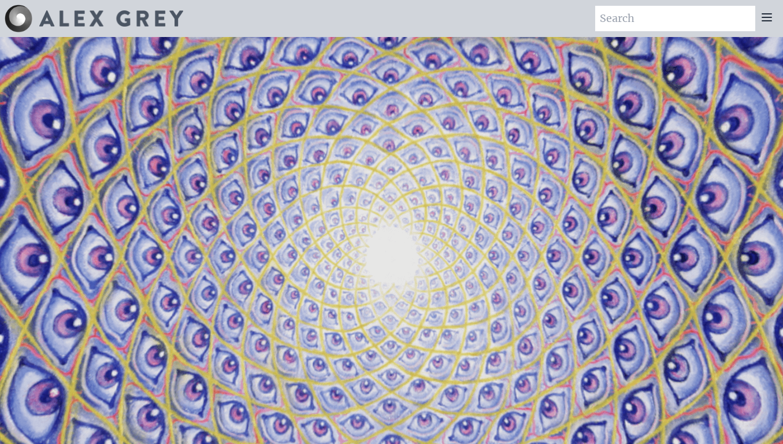
click at [373, 238] on video "Your browser does not support the video tag." at bounding box center [392, 259] width 1156 height 650
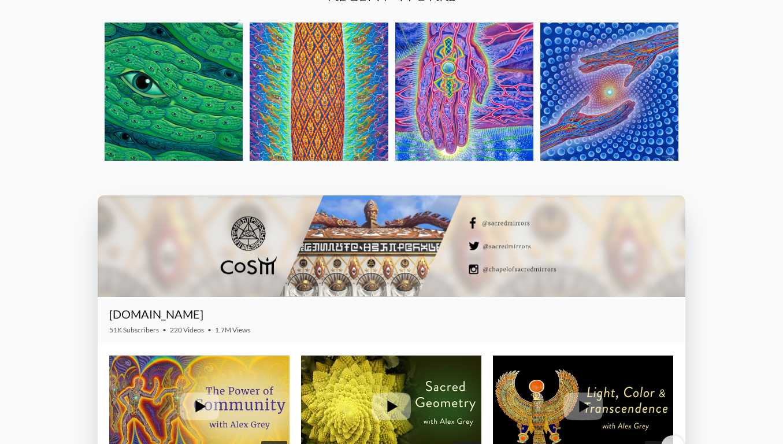
scroll to position [1428, 0]
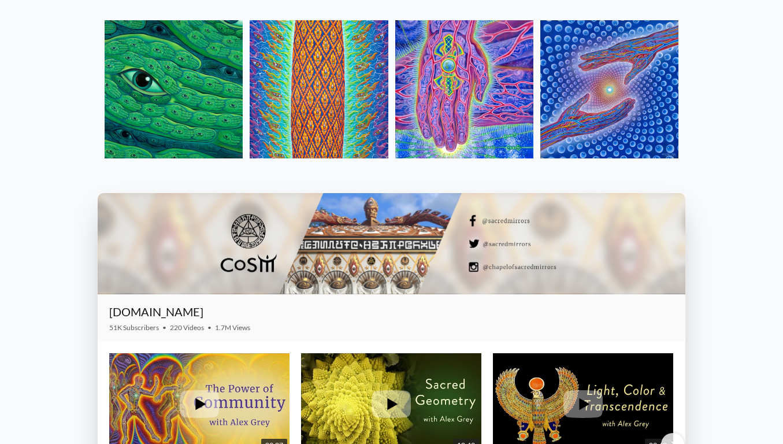
click at [247, 235] on div at bounding box center [391, 243] width 587 height 101
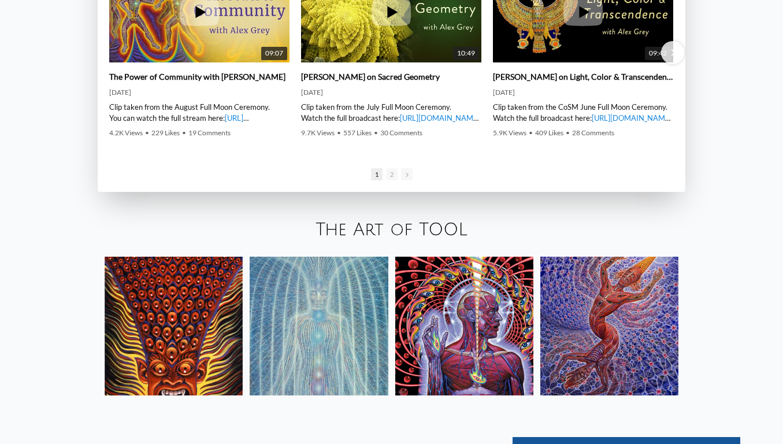
scroll to position [1804, 0]
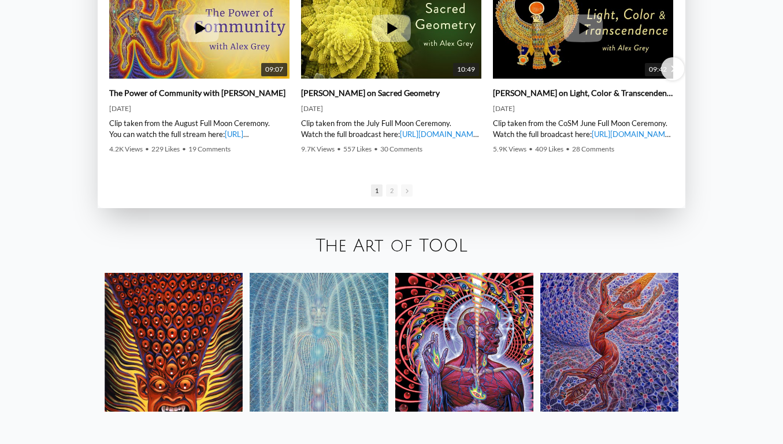
click at [414, 332] on img at bounding box center [464, 342] width 138 height 138
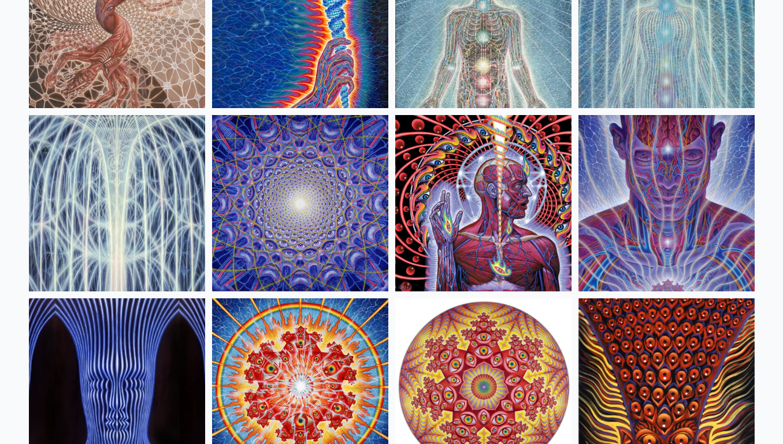
scroll to position [199, 0]
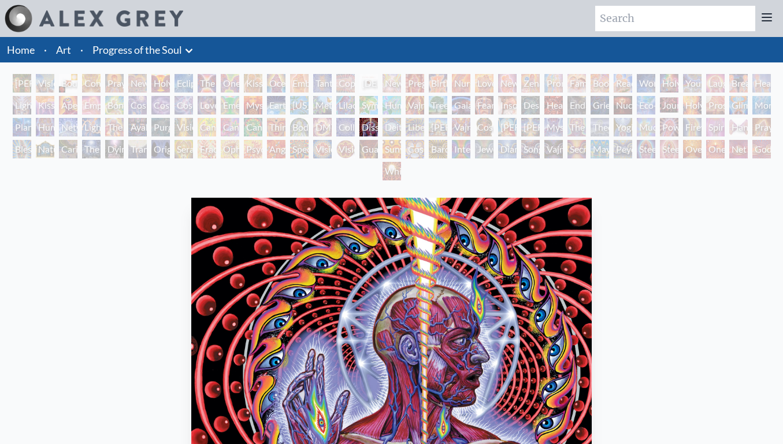
scroll to position [392, 0]
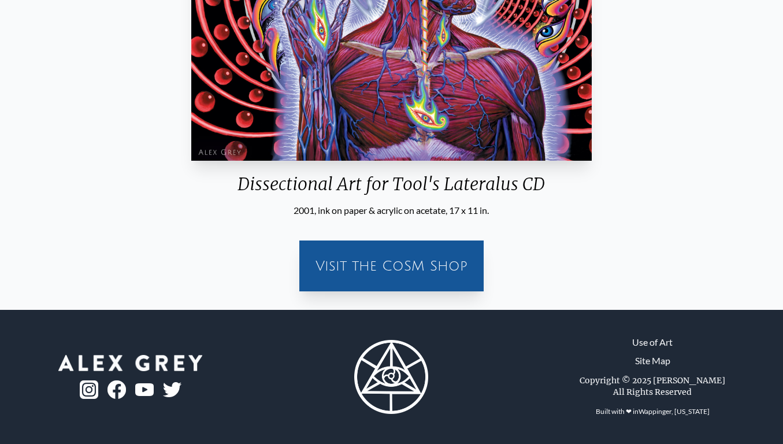
click at [375, 272] on div "Visit the CoSM Shop" at bounding box center [391, 265] width 171 height 37
